Goal: Information Seeking & Learning: Find contact information

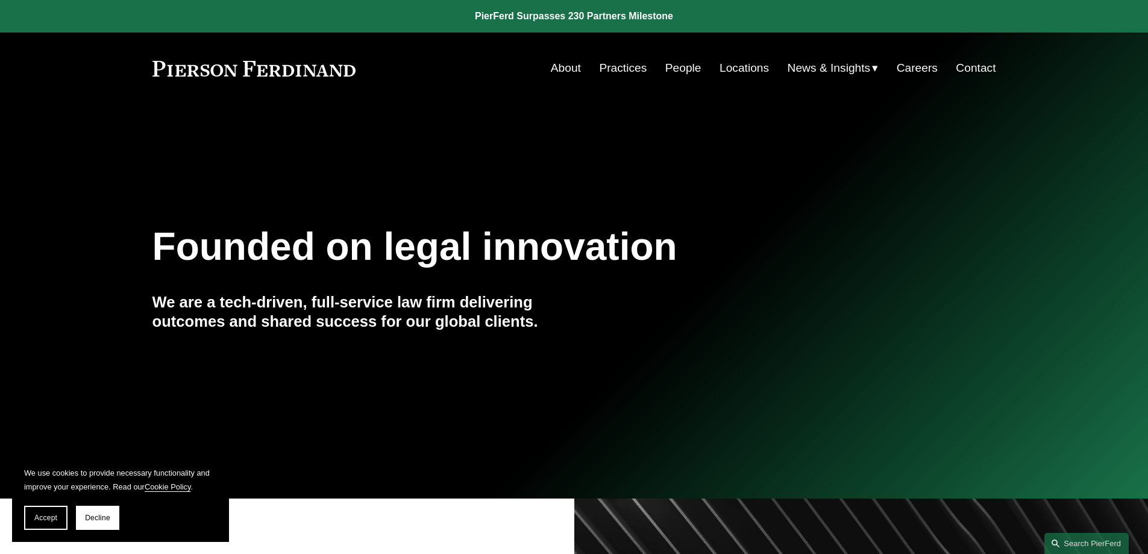
click at [680, 69] on link "People" at bounding box center [683, 68] width 36 height 23
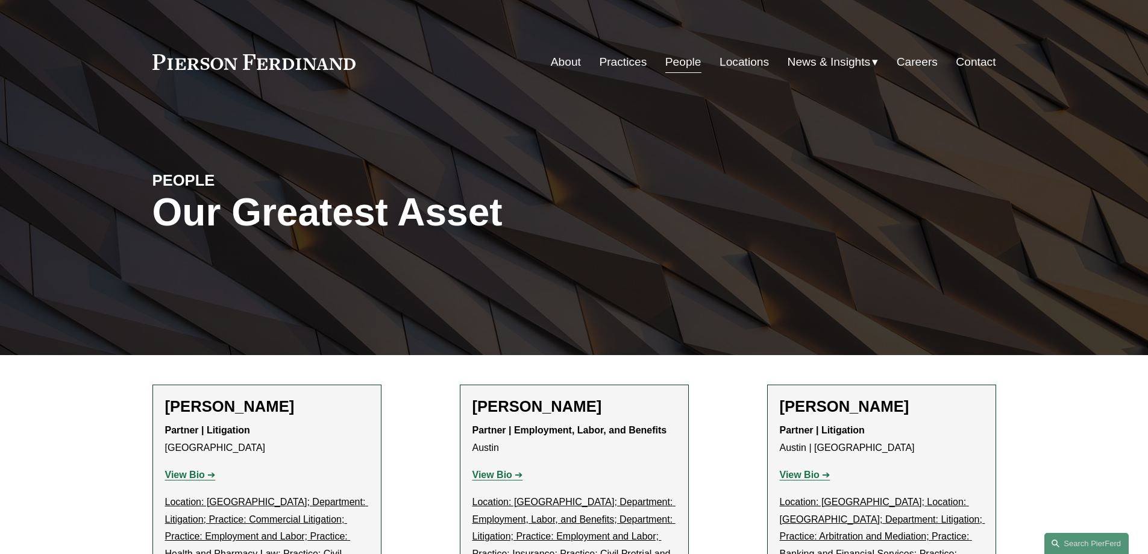
click at [738, 64] on link "Locations" at bounding box center [744, 62] width 49 height 23
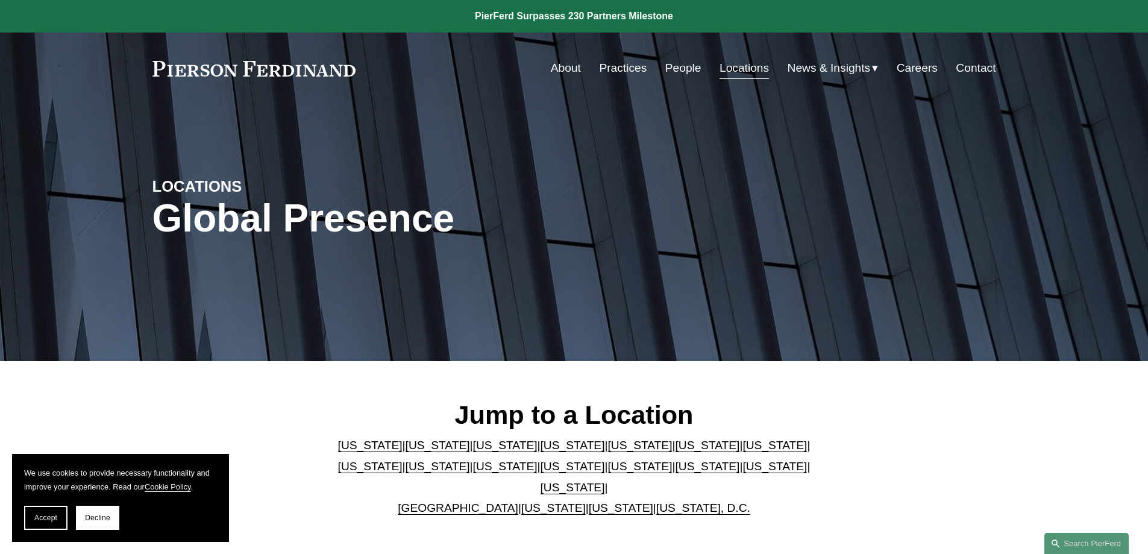
scroll to position [121, 0]
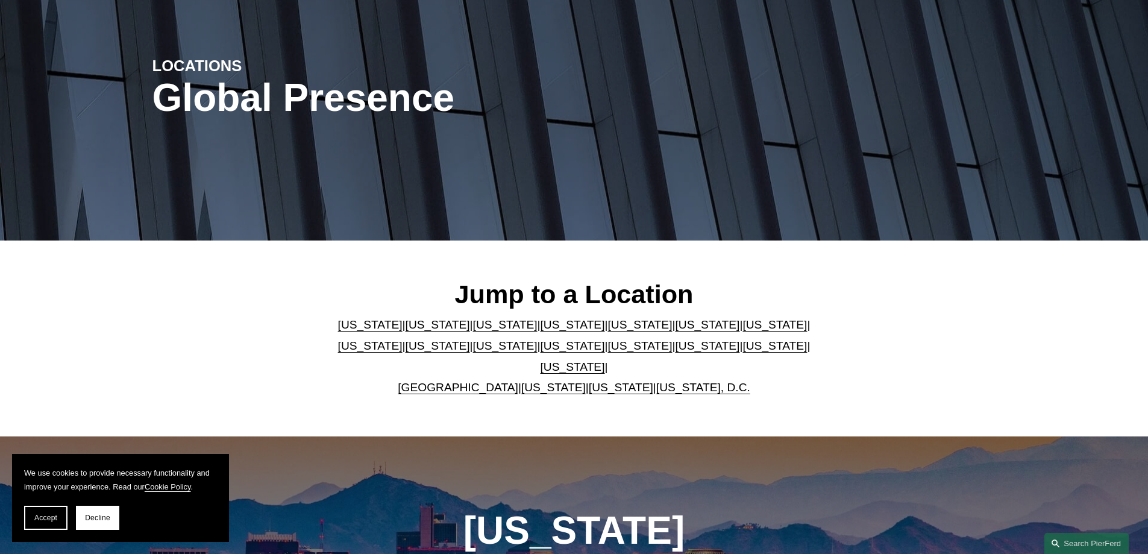
click at [575, 327] on p "Arizona | California | Colorado | Delaware | Florida | Georgia | Illinois | Mas…" at bounding box center [574, 356] width 492 height 83
click at [608, 327] on link "[US_STATE]" at bounding box center [640, 324] width 64 height 13
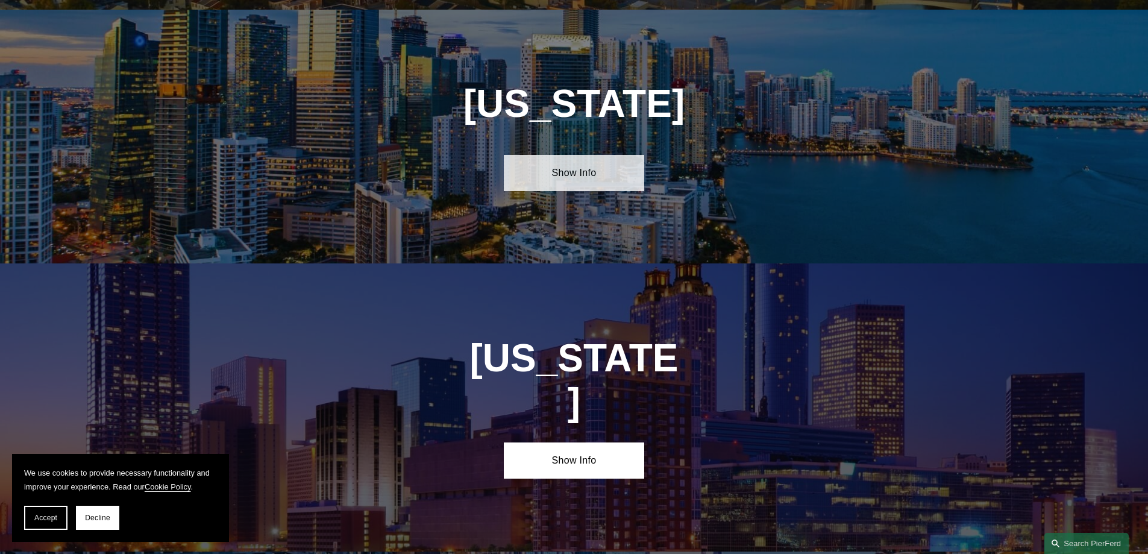
click at [567, 161] on link "Show Info" at bounding box center [574, 173] width 140 height 36
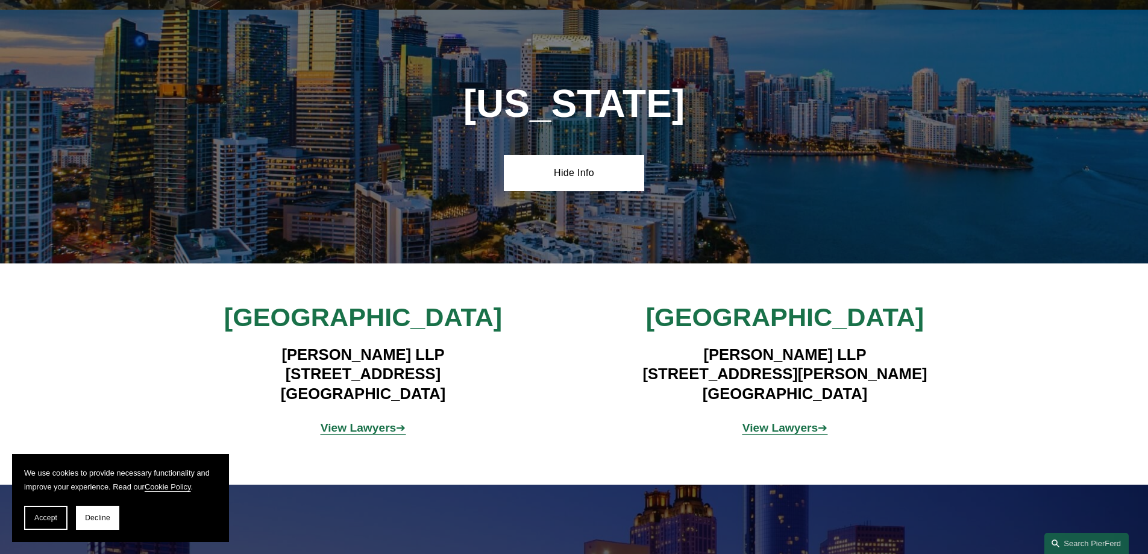
click at [378, 425] on p "View Lawyers ➔" at bounding box center [362, 428] width 281 height 21
click at [380, 421] on strong "View Lawyers" at bounding box center [359, 427] width 76 height 13
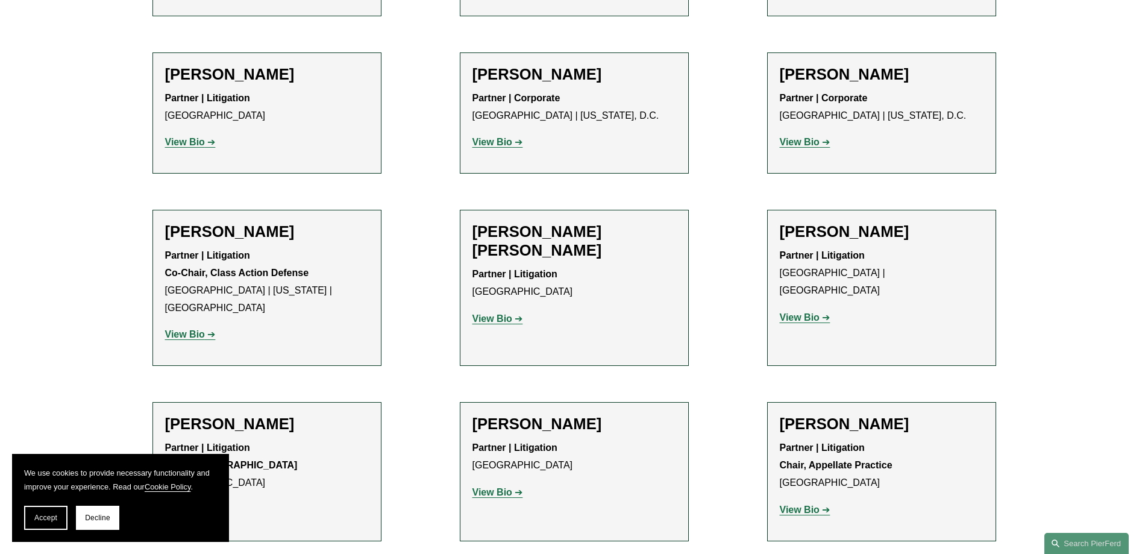
scroll to position [964, 0]
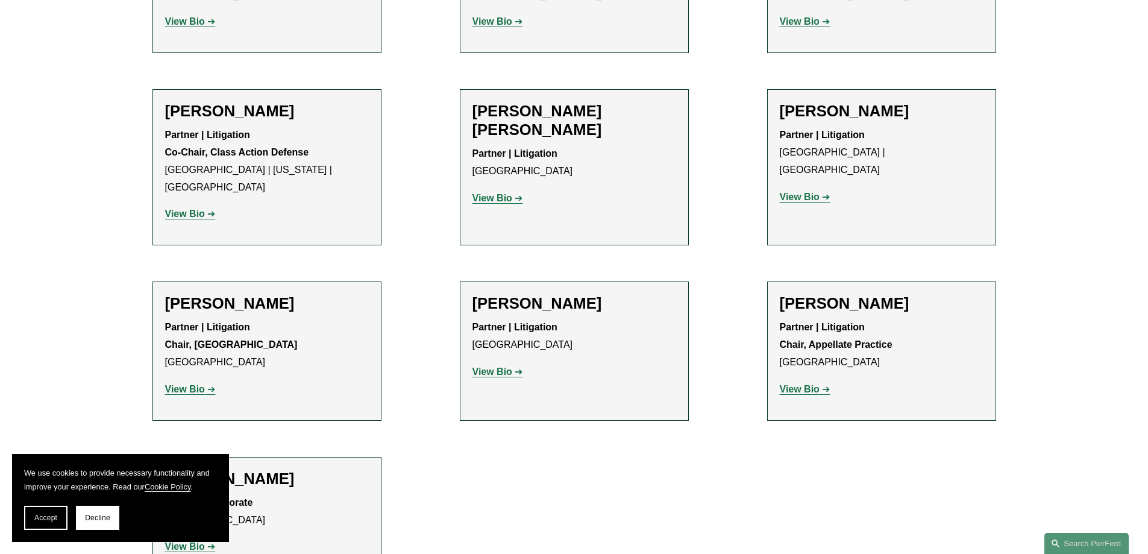
click at [794, 384] on strong "View Bio" at bounding box center [800, 389] width 40 height 10
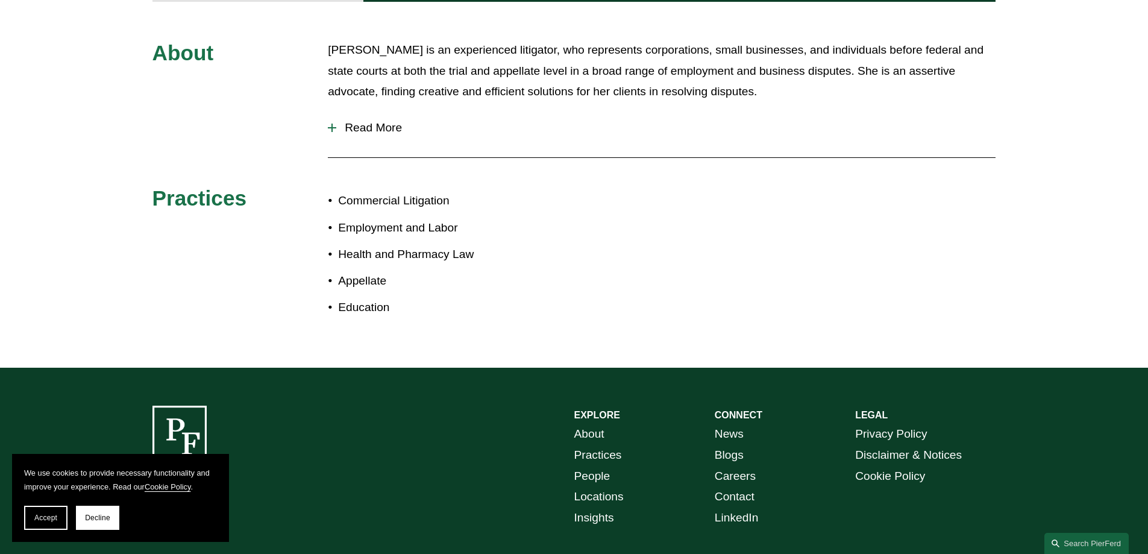
scroll to position [362, 0]
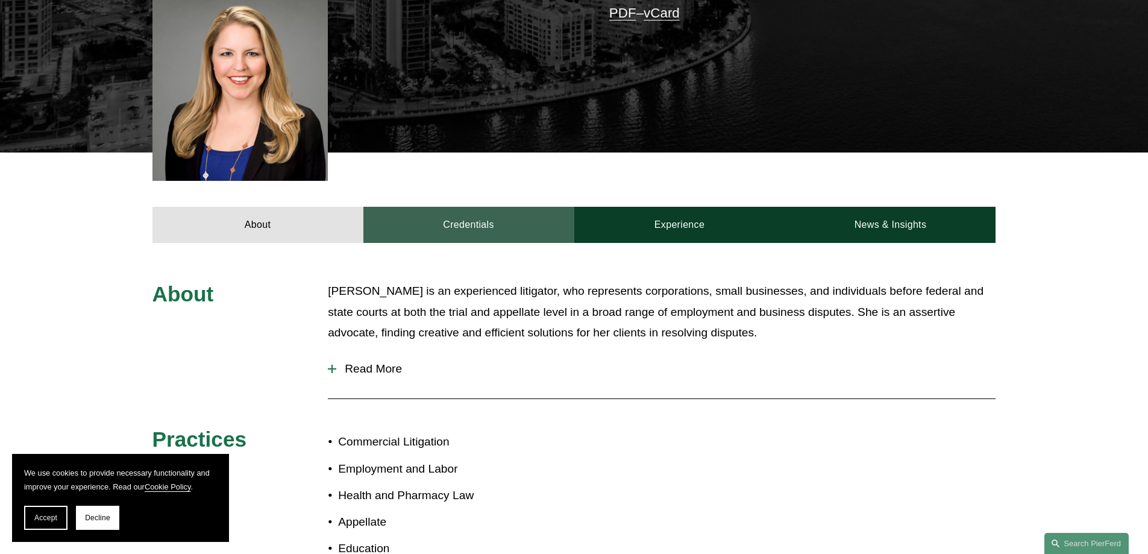
click at [468, 212] on link "Credentials" at bounding box center [468, 225] width 211 height 36
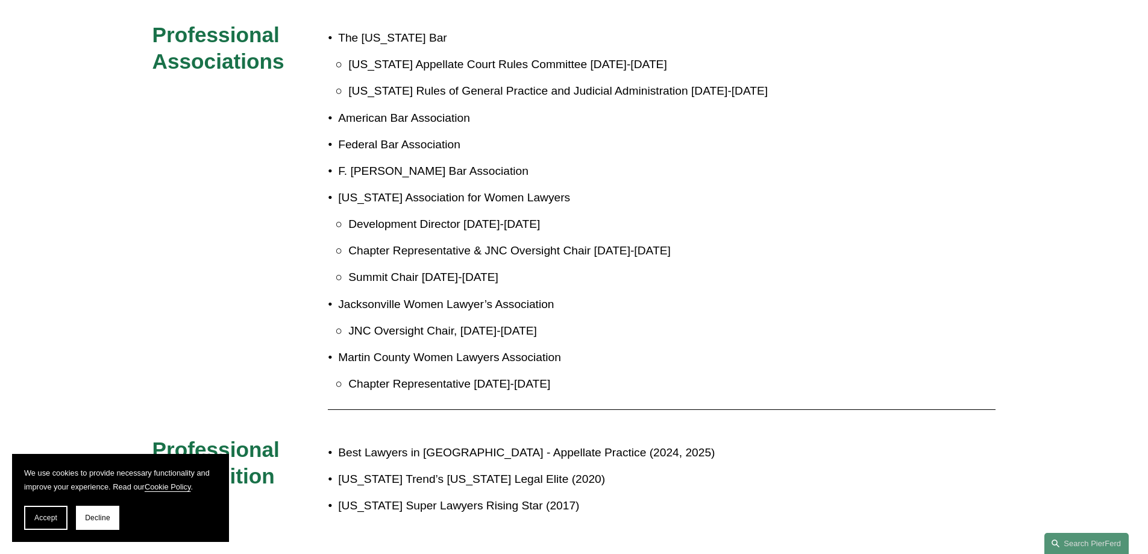
scroll to position [723, 0]
